Goal: Task Accomplishment & Management: Use online tool/utility

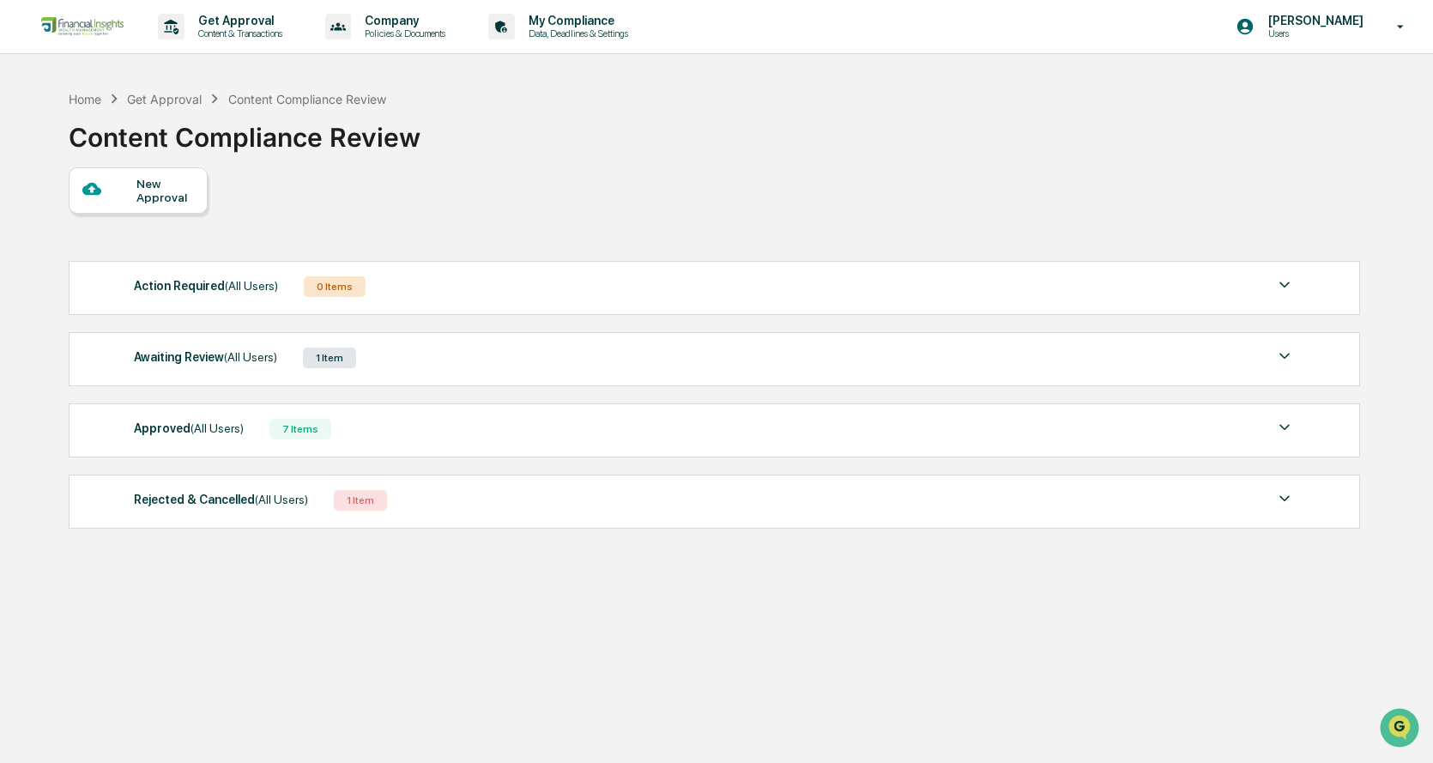
click at [341, 350] on div "1 Item" at bounding box center [329, 358] width 53 height 21
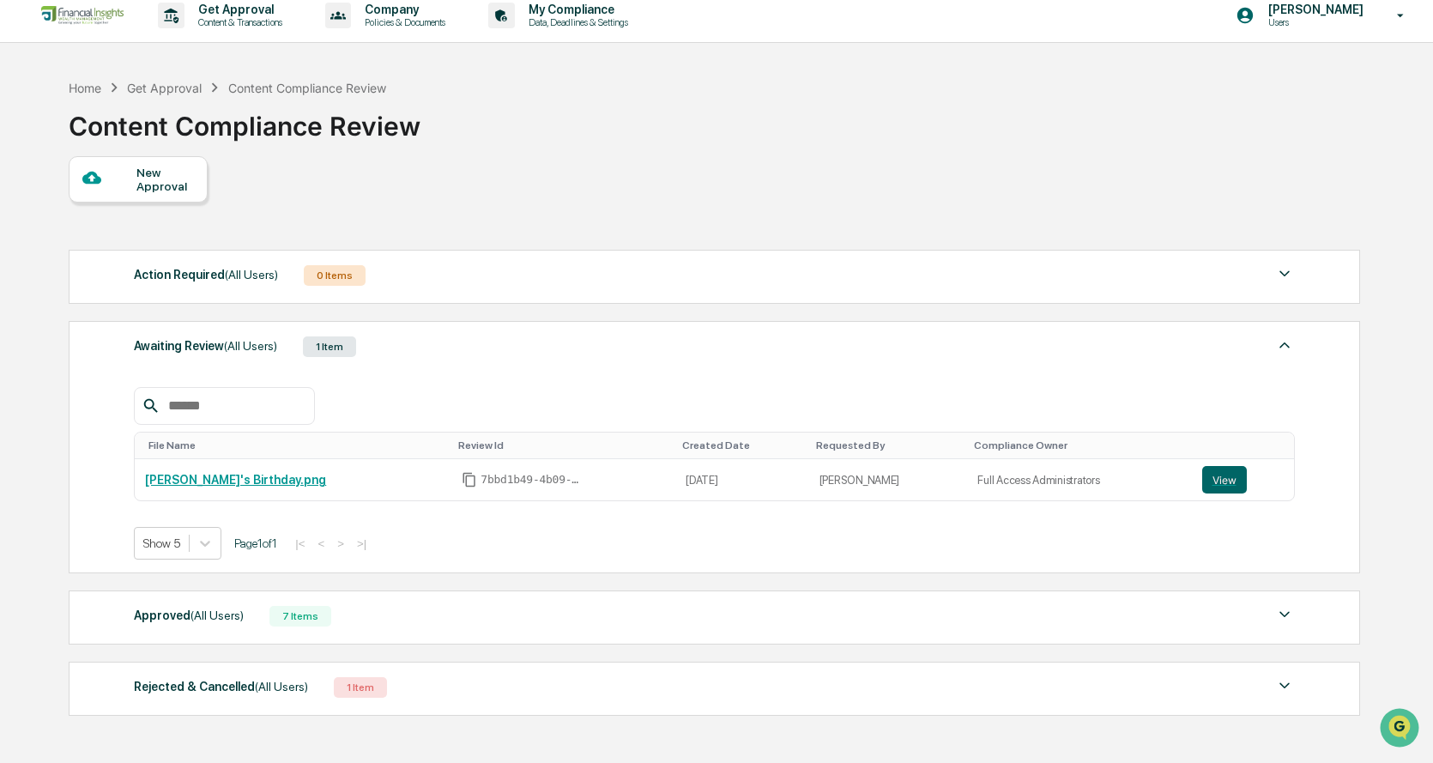
scroll to position [86, 0]
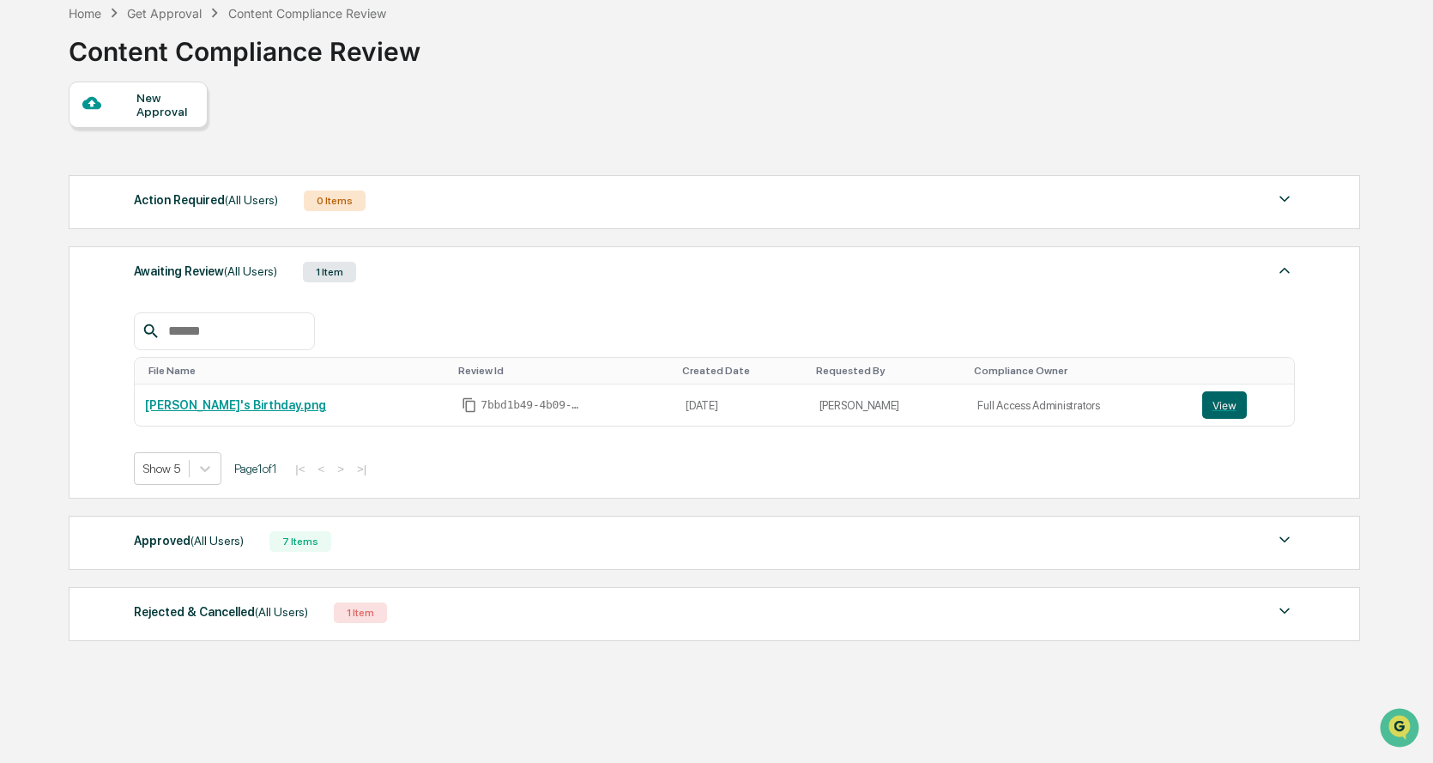
click at [365, 549] on div "Approved (All Users) 7 Items" at bounding box center [714, 541] width 1161 height 24
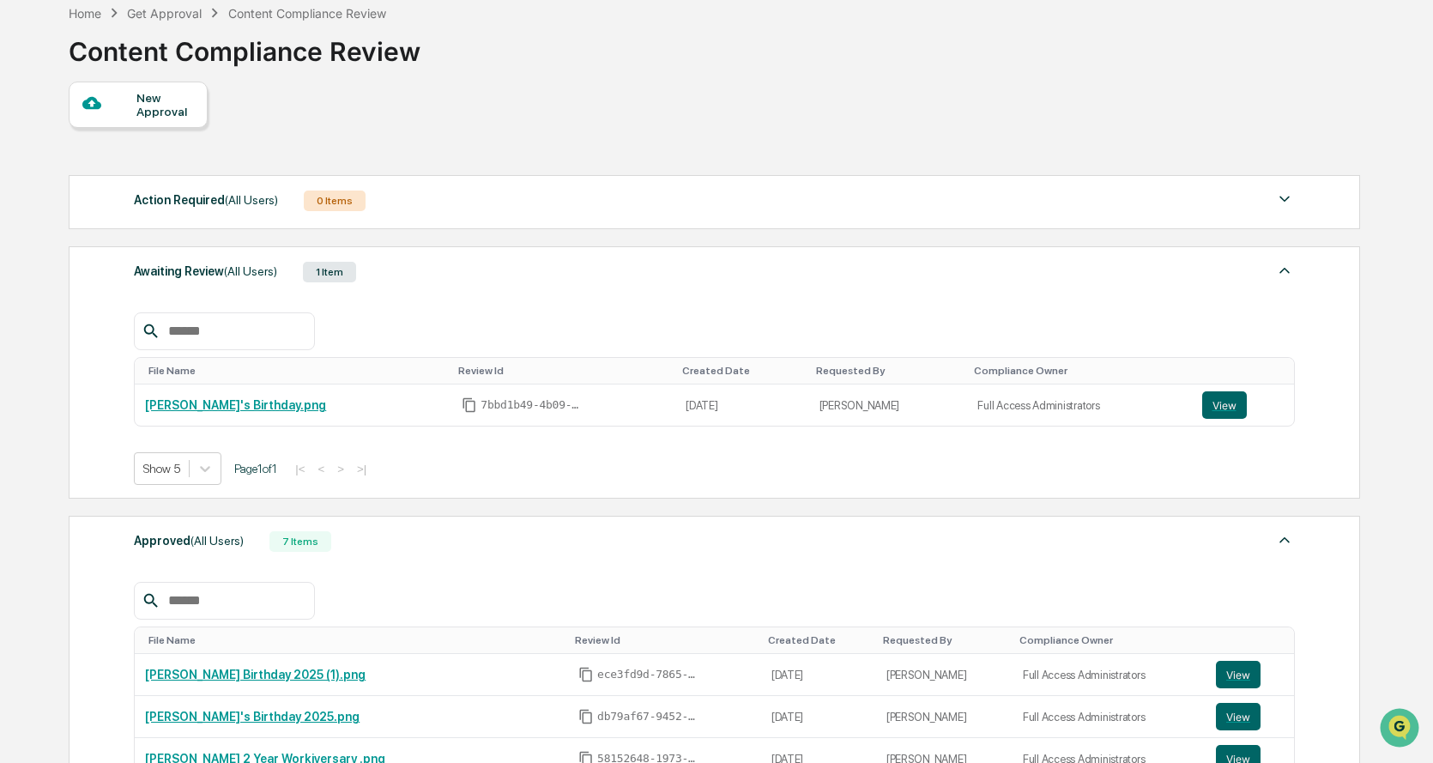
scroll to position [257, 0]
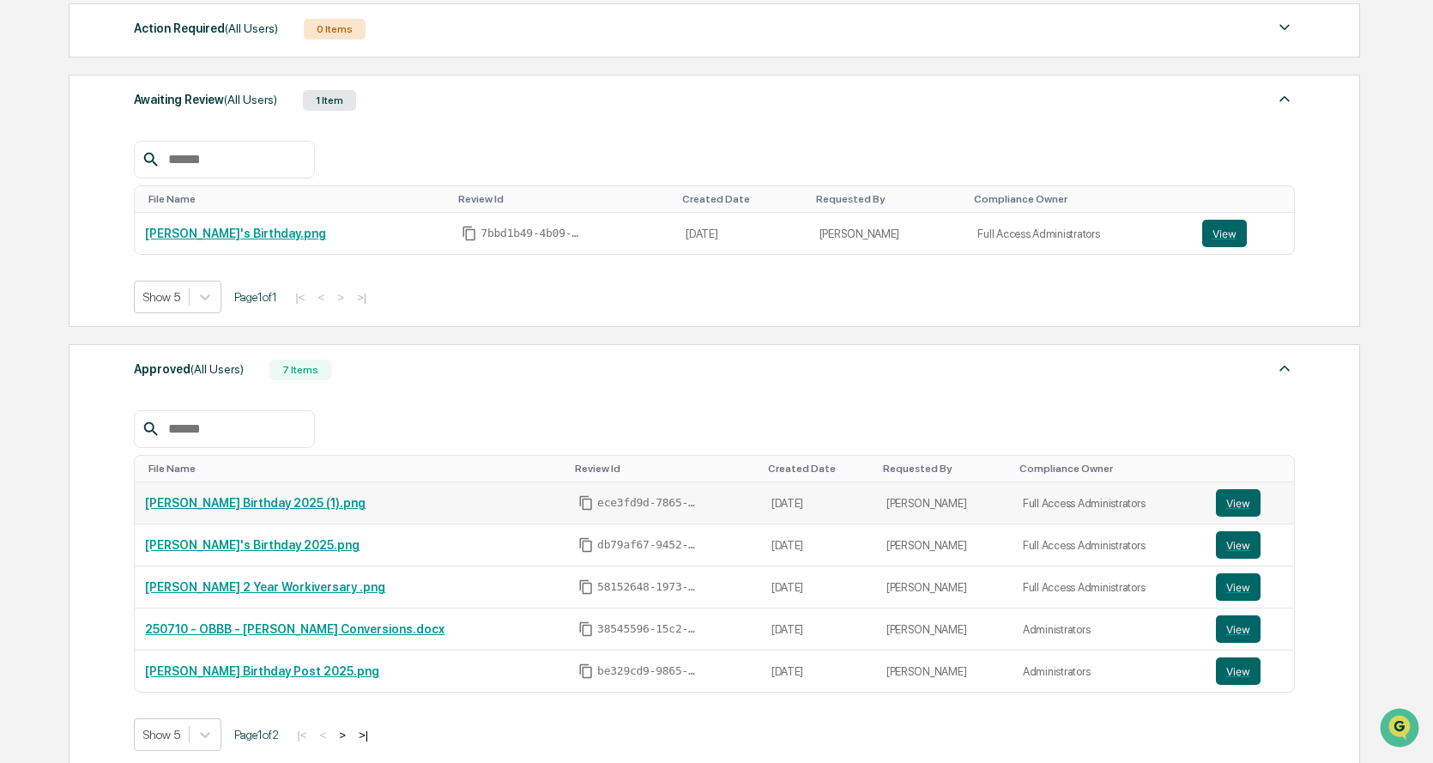
click at [231, 502] on link "[PERSON_NAME] Birthday 2025 (1).png" at bounding box center [255, 503] width 221 height 14
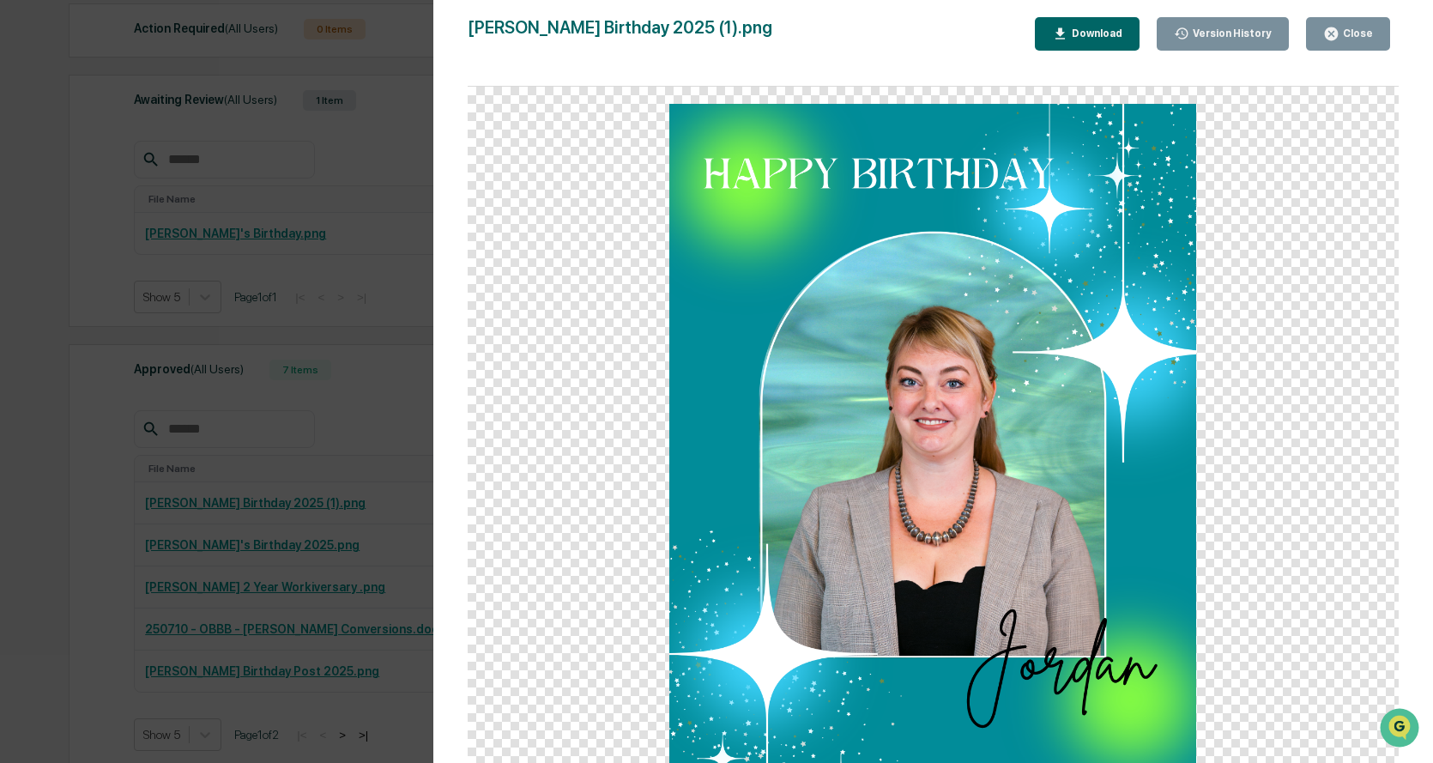
click at [421, 112] on div "Version History 08/11/2025, 10:22 PM Cesia Amaya Jordan's Birthday 2025 (1).png…" at bounding box center [716, 381] width 1433 height 763
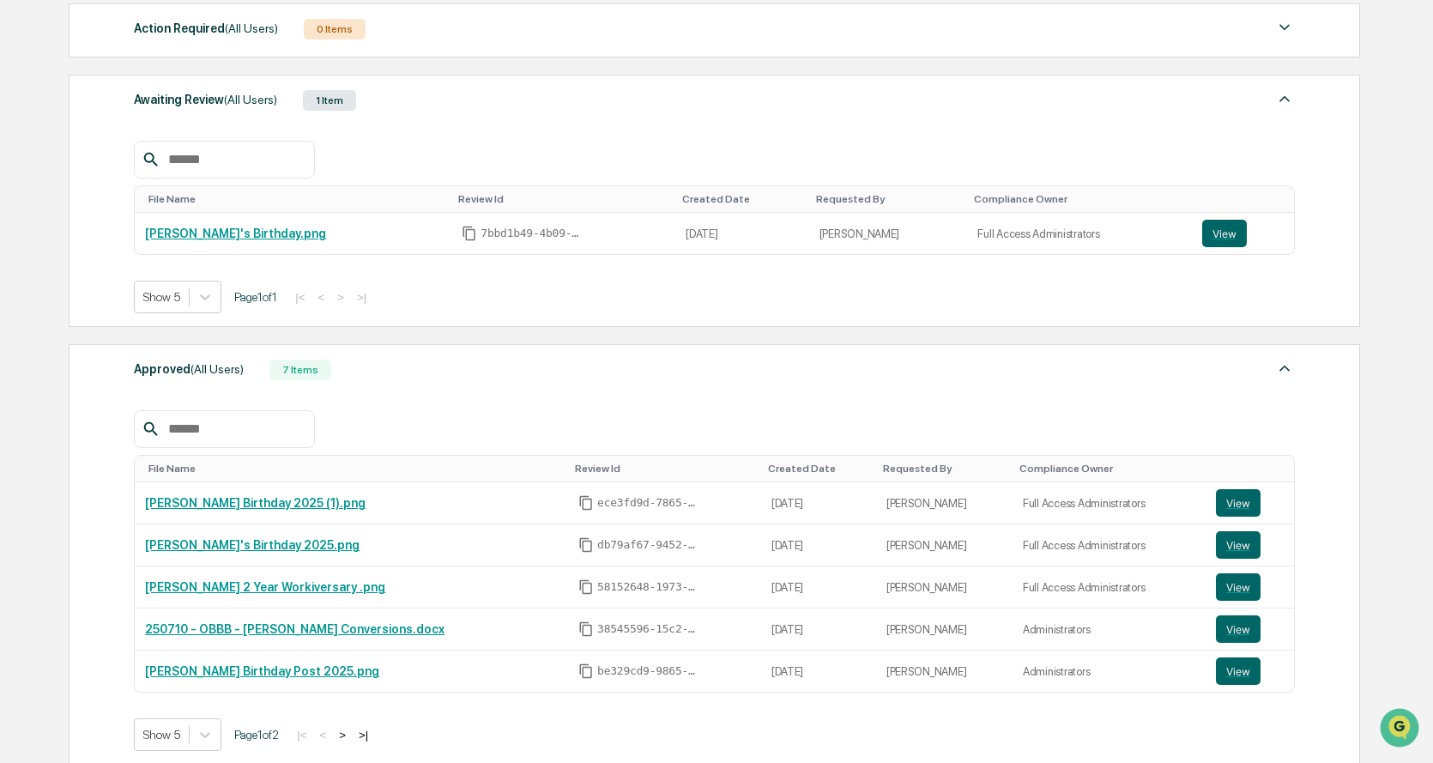
click at [378, 88] on div "Awaiting Review (All Users) 1 Item" at bounding box center [714, 100] width 1161 height 24
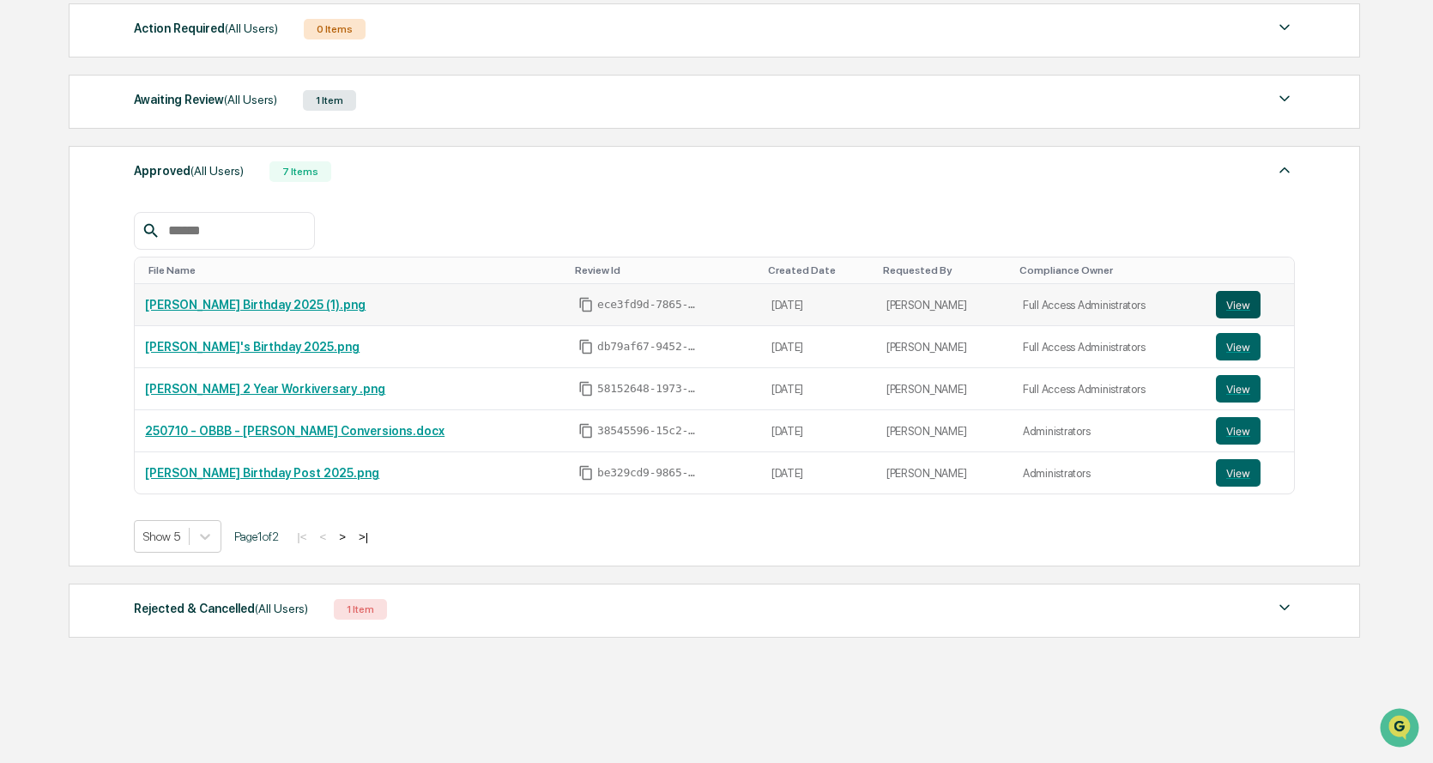
click at [1235, 305] on button "View" at bounding box center [1238, 304] width 45 height 27
click at [219, 612] on div "Rejected & Cancelled (All Users)" at bounding box center [221, 608] width 174 height 22
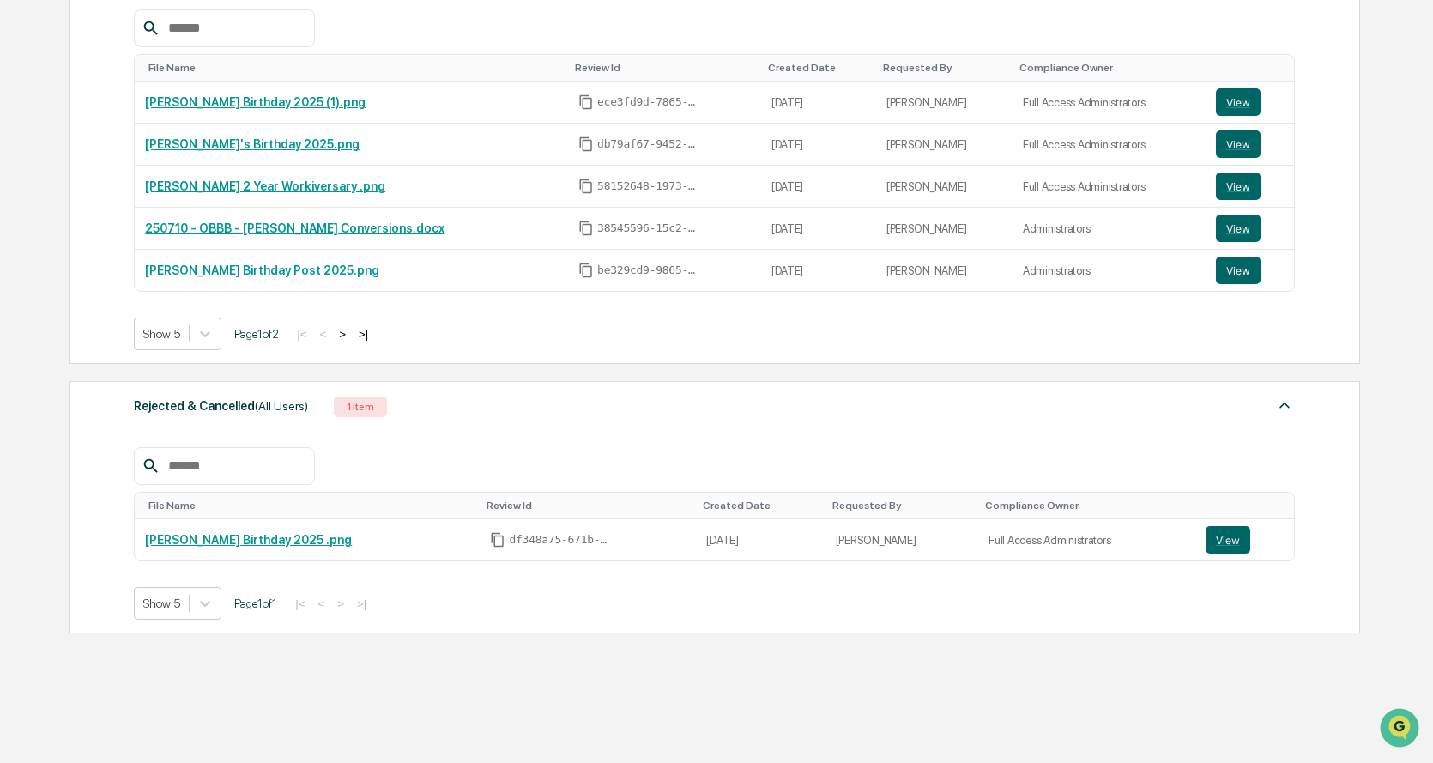
scroll to position [468, 0]
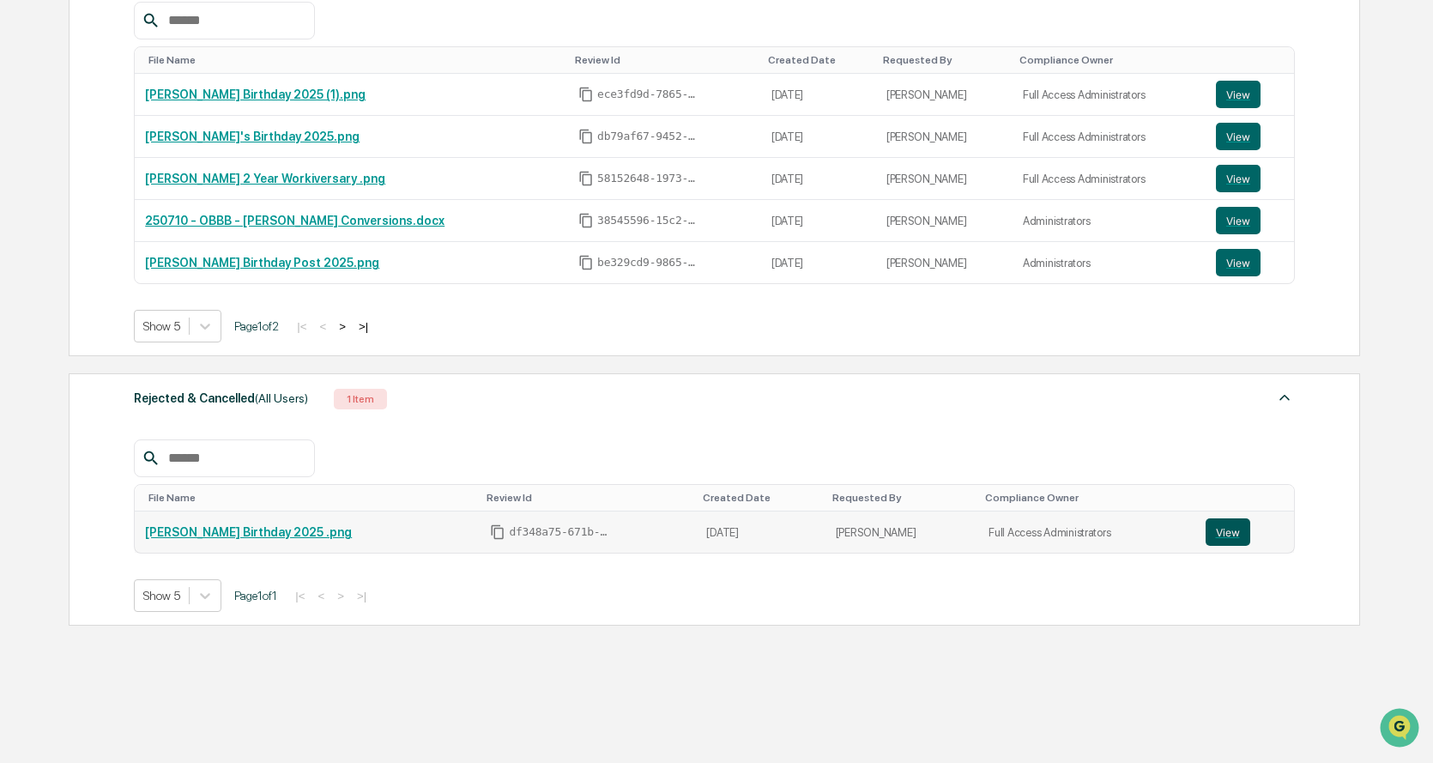
click at [1215, 533] on button "View" at bounding box center [1228, 531] width 45 height 27
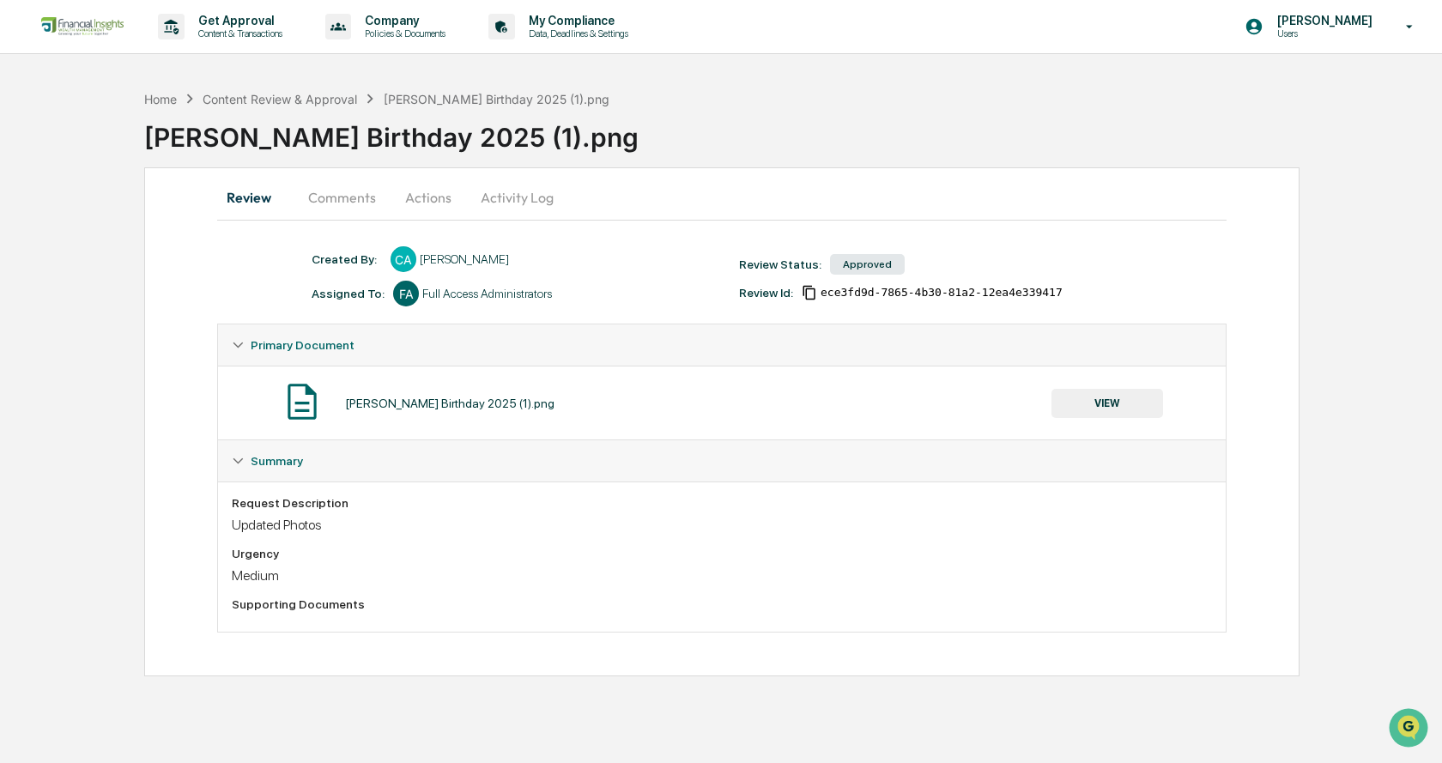
click at [270, 463] on span "Summary" at bounding box center [277, 461] width 52 height 14
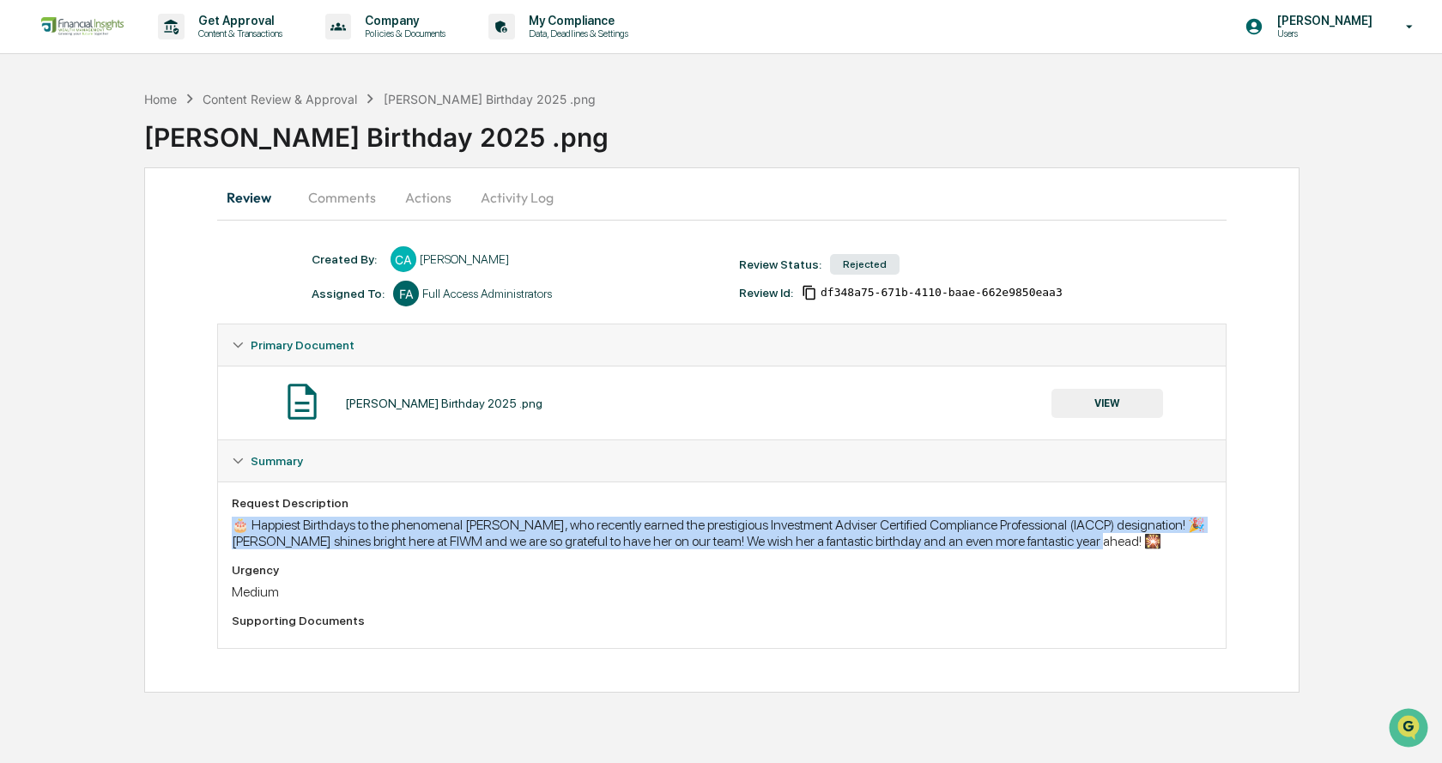
drag, startPoint x: 1117, startPoint y: 542, endPoint x: 223, endPoint y: 523, distance: 894.4
click at [223, 524] on div "Request Description 🎂 Happiest Birthdays to the phenomenal Jordan Ford, who rec…" at bounding box center [721, 564] width 1007 height 166
copy div "🎂 Happiest Birthdays to the phenomenal Jordan Ford, who recently earned the pre…"
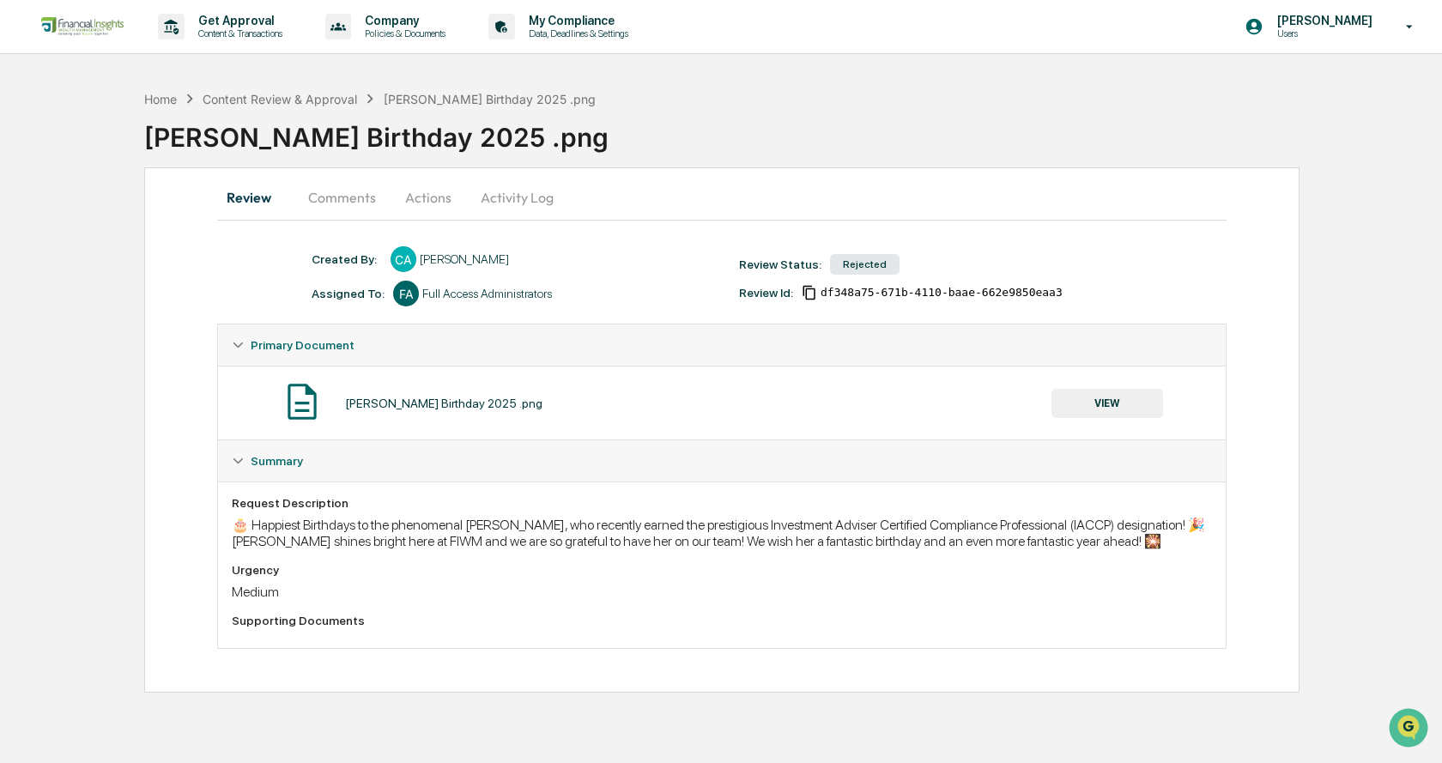
click at [372, 412] on div "Jordan's Birthday 2025 .png VIEW" at bounding box center [722, 402] width 980 height 45
click at [1097, 414] on button "VIEW" at bounding box center [1107, 403] width 112 height 29
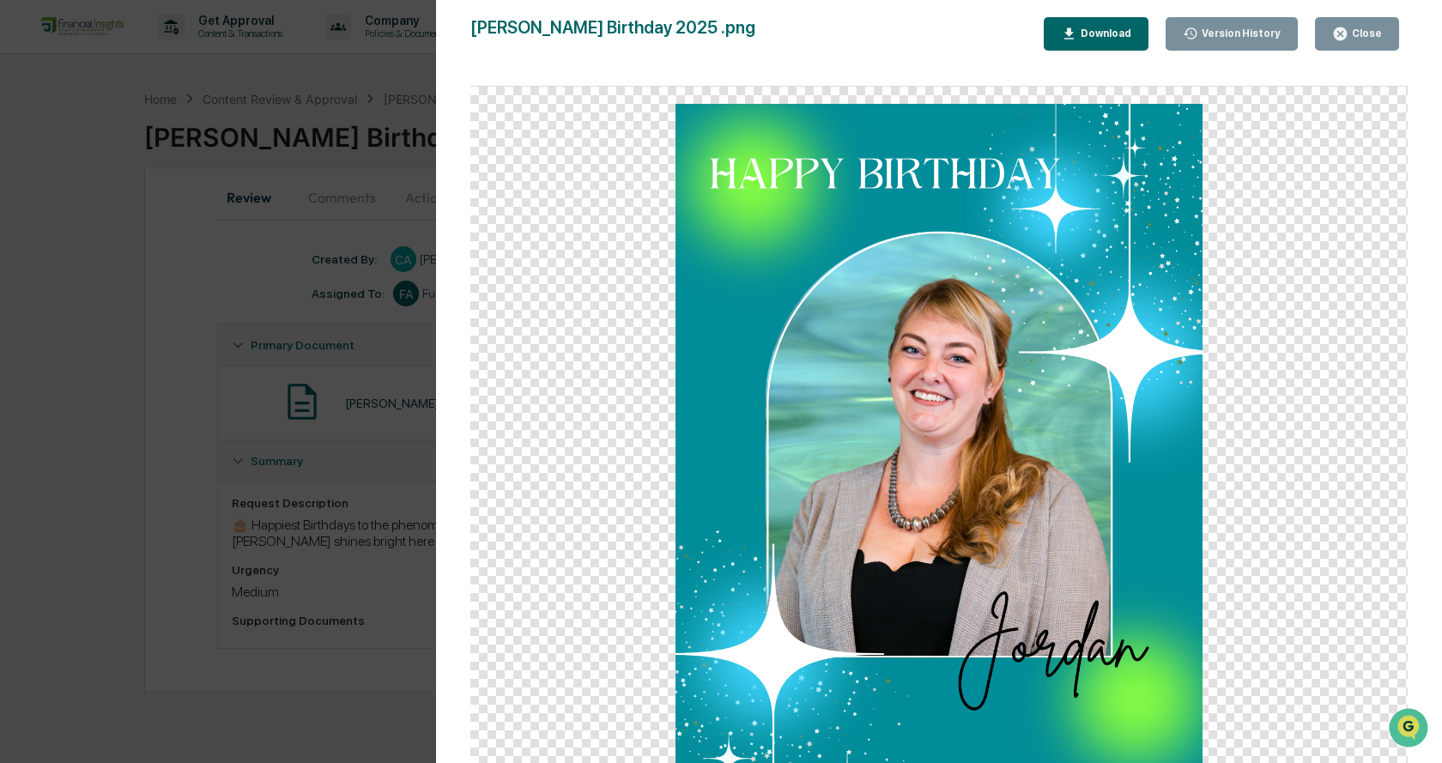
click at [360, 95] on div "Version History 08/06/2025, 06:21 PM Cesia Amaya Jordan's Birthday 2025 .png Cl…" at bounding box center [721, 381] width 1442 height 763
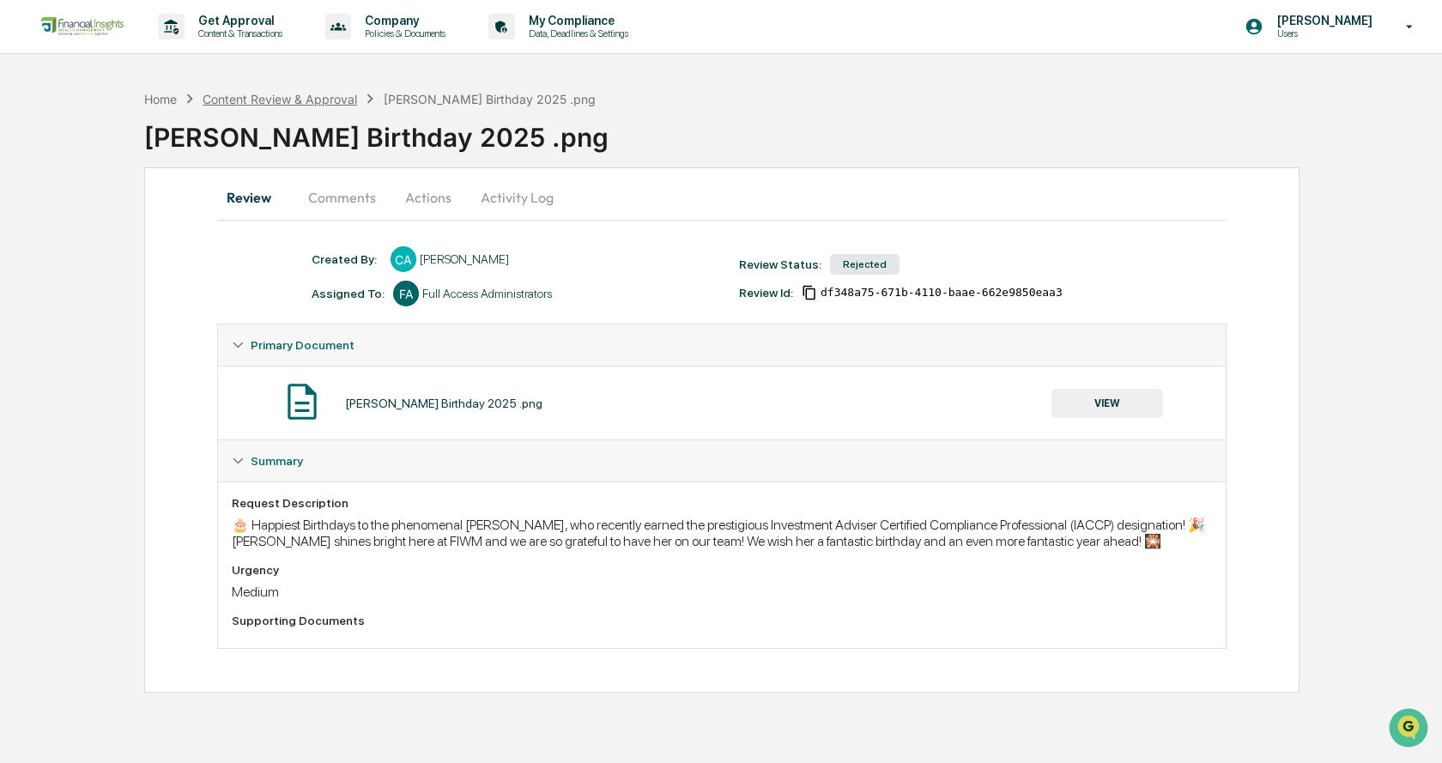
click at [325, 101] on div "Content Review & Approval" at bounding box center [280, 99] width 154 height 15
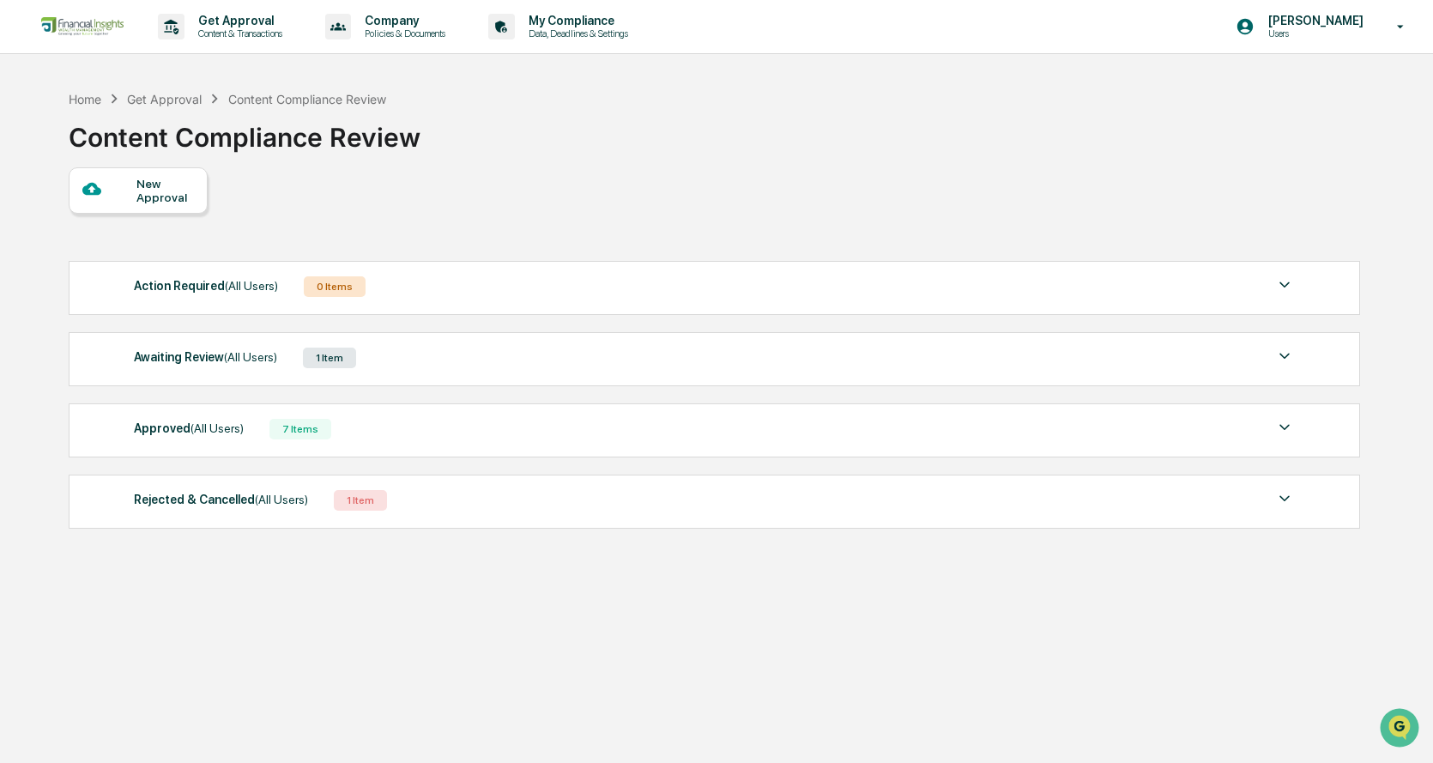
click at [221, 421] on div "Approved (All Users)" at bounding box center [189, 428] width 110 height 22
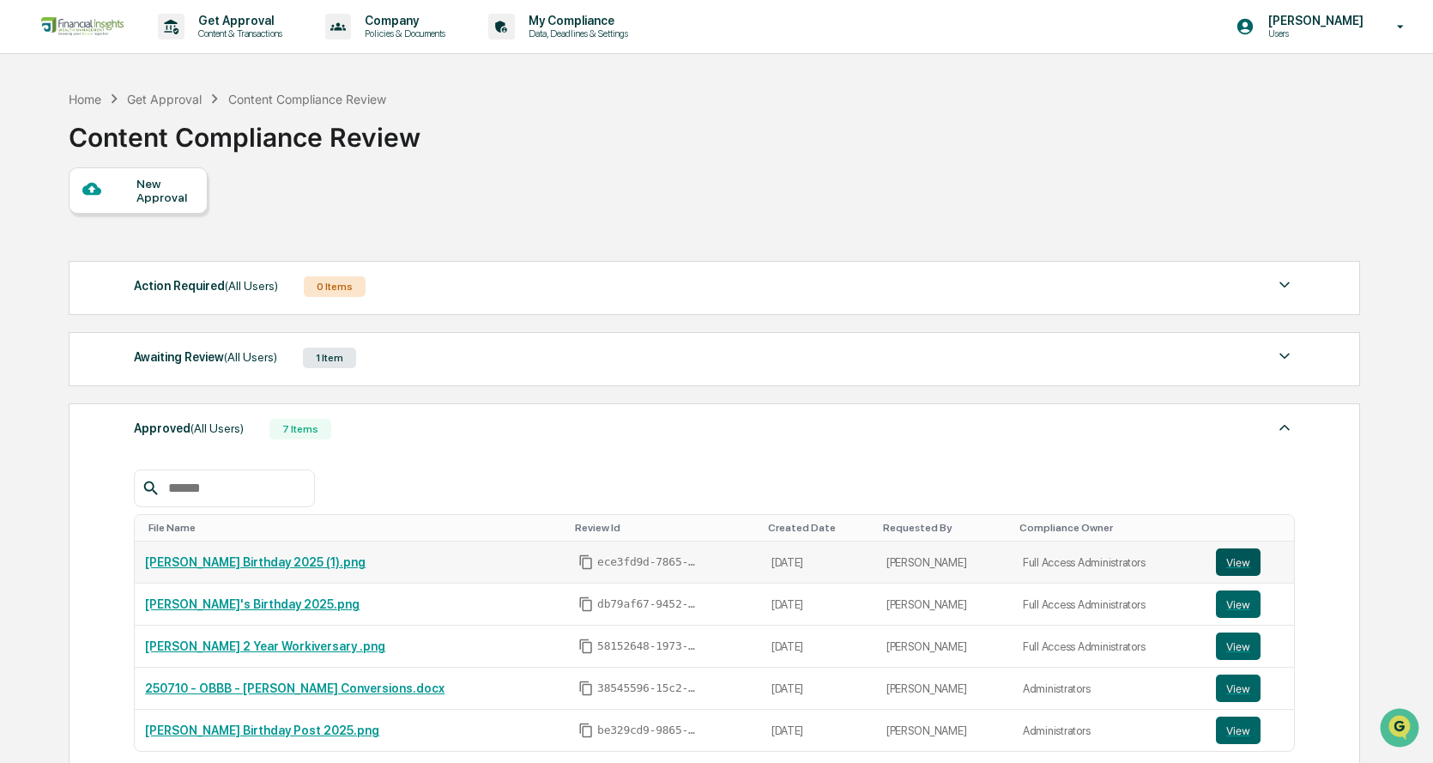
click at [1223, 567] on button "View" at bounding box center [1238, 561] width 45 height 27
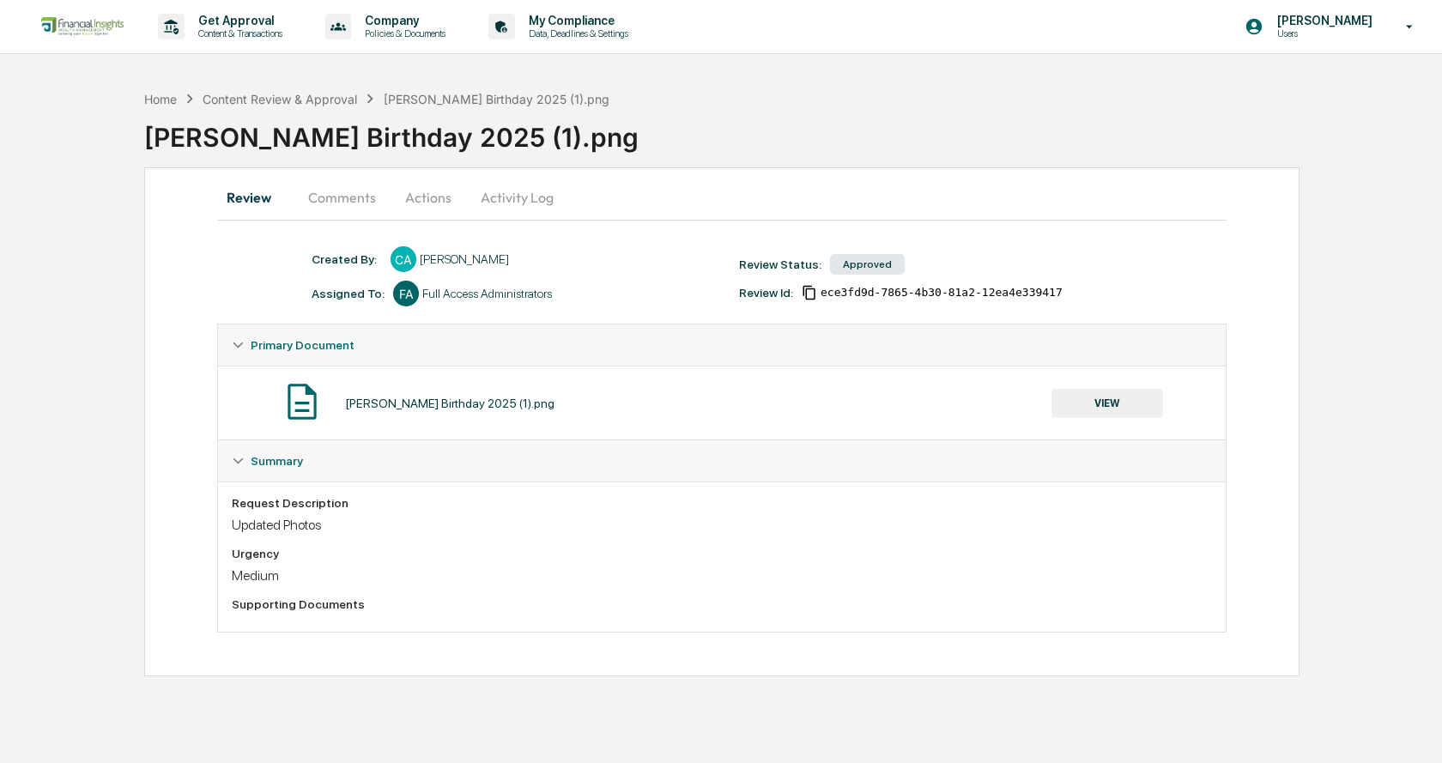
click at [1083, 402] on button "VIEW" at bounding box center [1107, 403] width 112 height 29
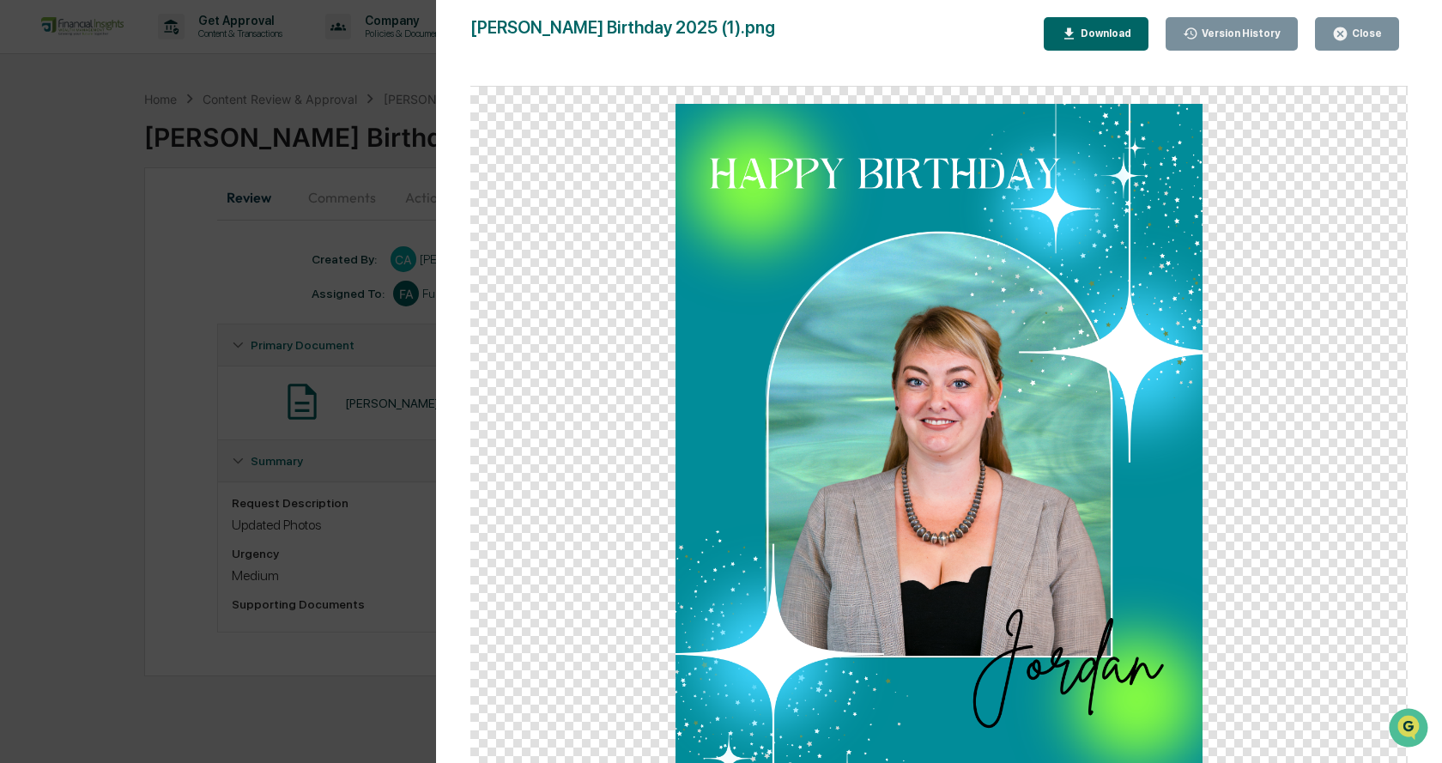
click at [1380, 25] on button "Close" at bounding box center [1357, 33] width 84 height 33
